Goal: Information Seeking & Learning: Learn about a topic

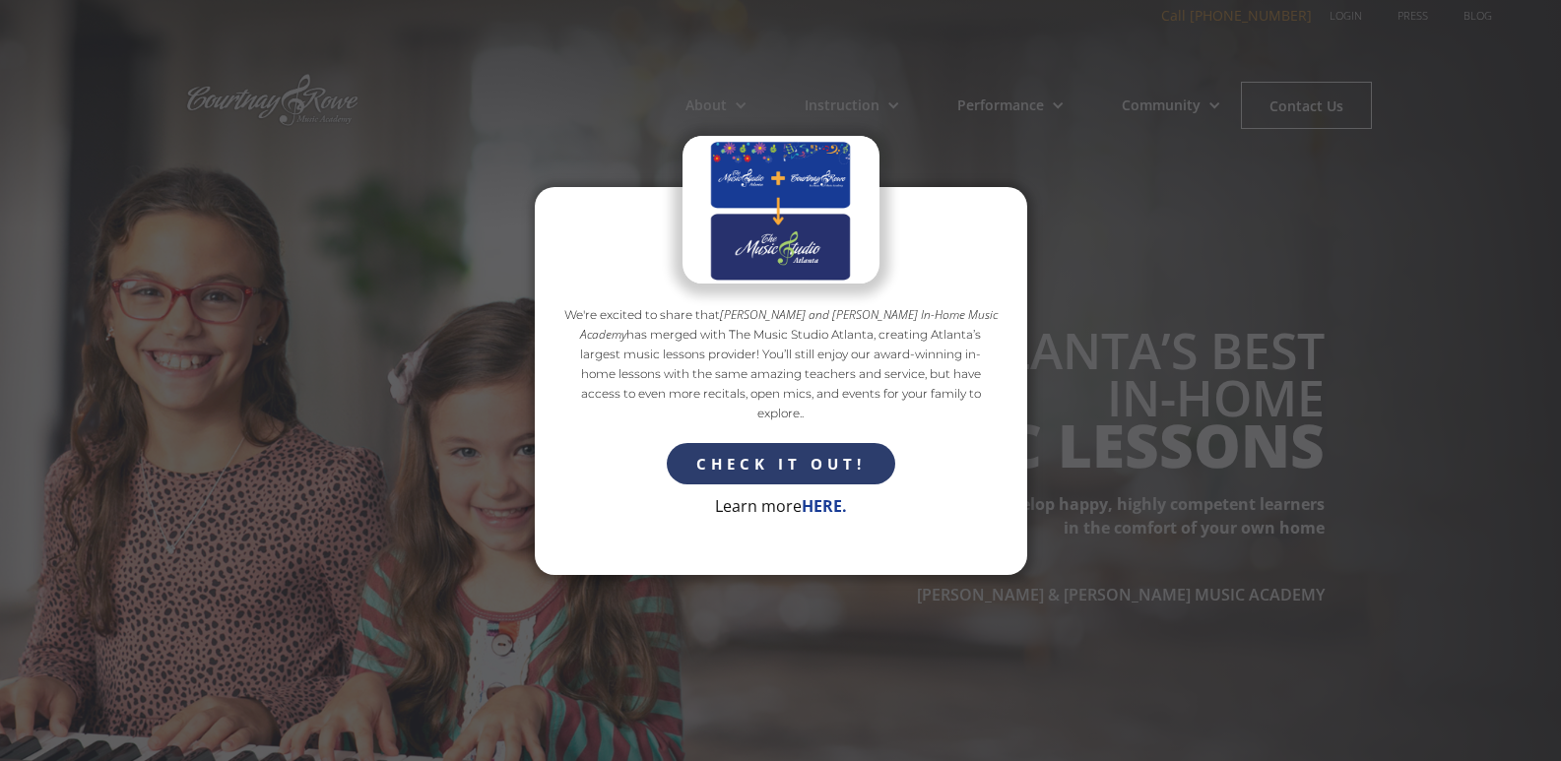
click at [1241, 82] on link "Contact Us" at bounding box center [1306, 105] width 131 height 47
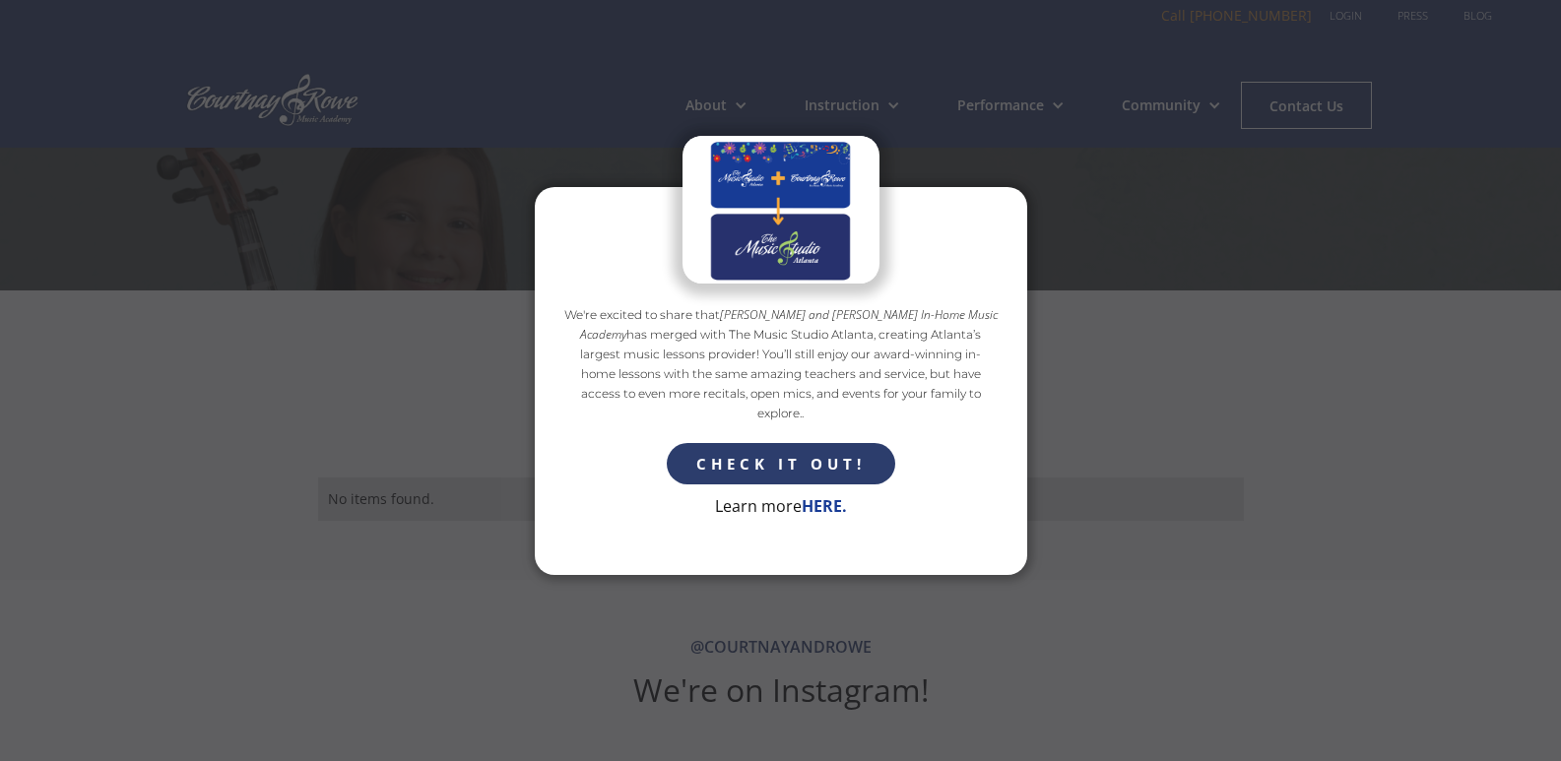
scroll to position [4343, 0]
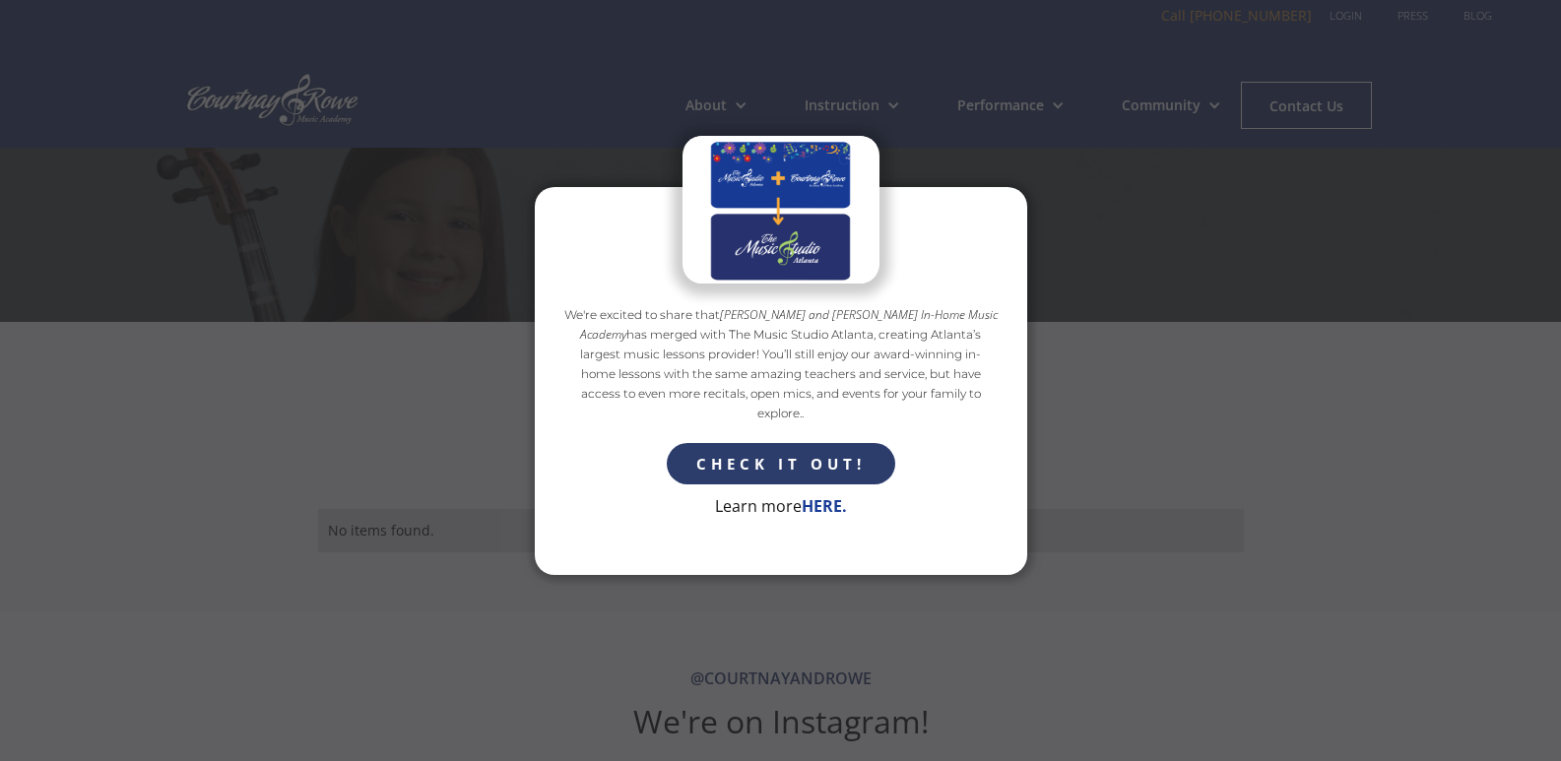
drag, startPoint x: 1231, startPoint y: 332, endPoint x: 1023, endPoint y: 296, distance: 210.8
click at [1193, 331] on div "We're excited to share that [PERSON_NAME] and [PERSON_NAME] In-Home Music Acade…" at bounding box center [780, 380] width 1561 height 761
click at [1108, 170] on div "We're excited to share that [PERSON_NAME] and [PERSON_NAME] In-Home Music Acade…" at bounding box center [780, 380] width 1561 height 761
click at [757, 498] on p "Learn more HERE." at bounding box center [781, 506] width 132 height 24
click at [813, 498] on strong "HERE." at bounding box center [824, 506] width 45 height 22
